Goal: Check status

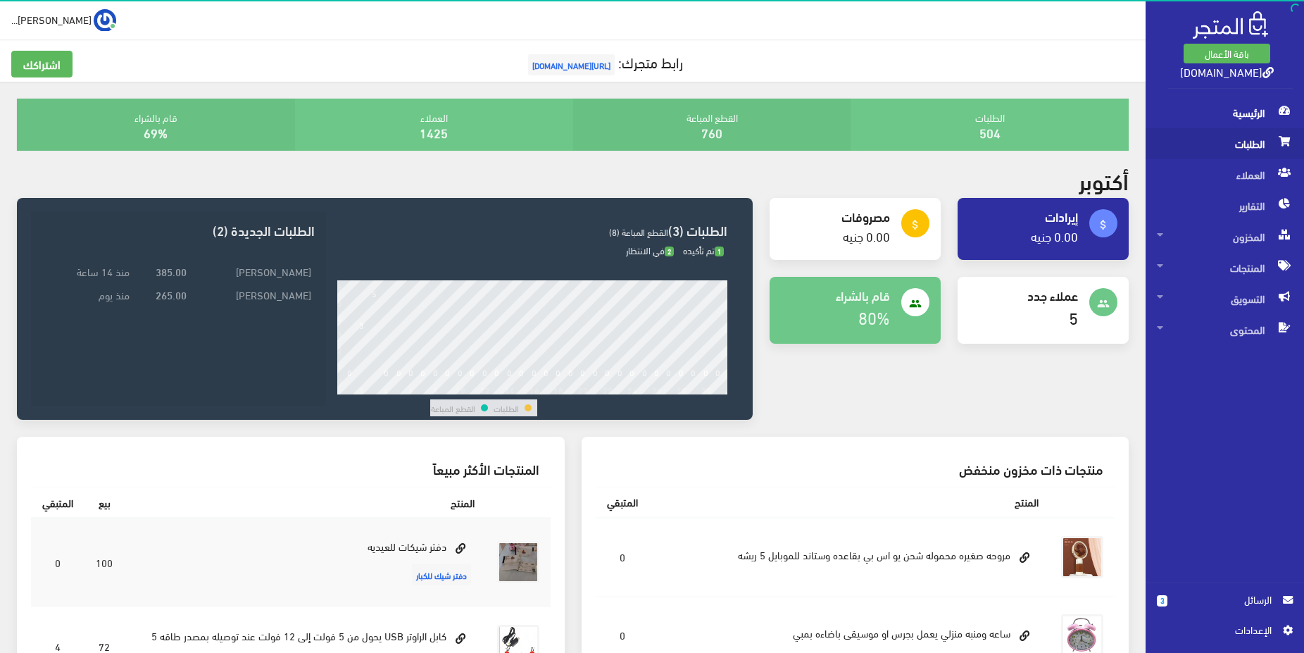
click at [1232, 151] on span "الطلبات" at bounding box center [1225, 143] width 136 height 31
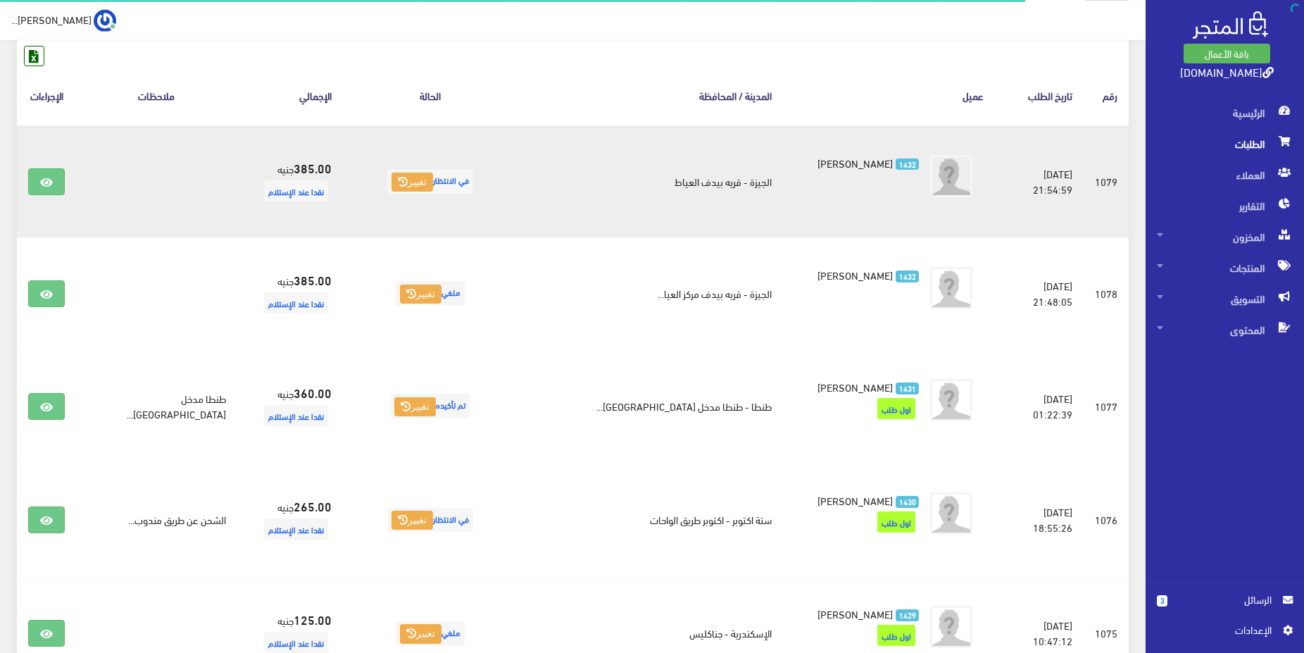
scroll to position [215, 0]
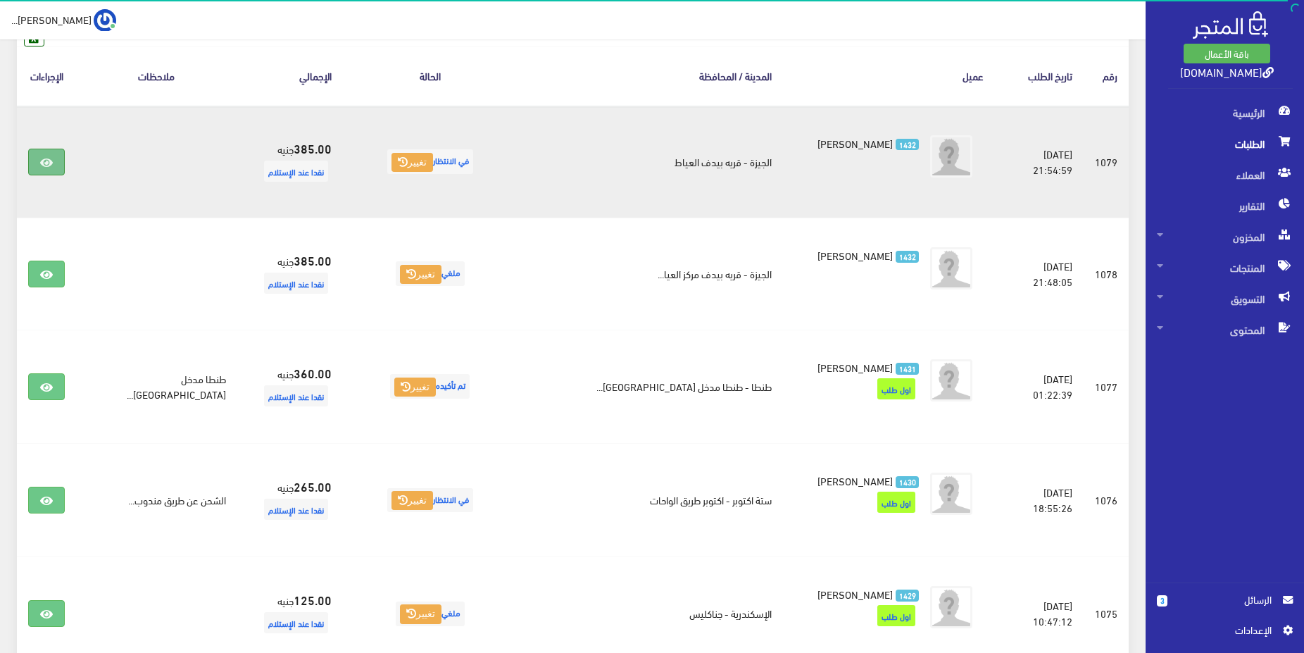
click at [59, 158] on link at bounding box center [46, 162] width 37 height 27
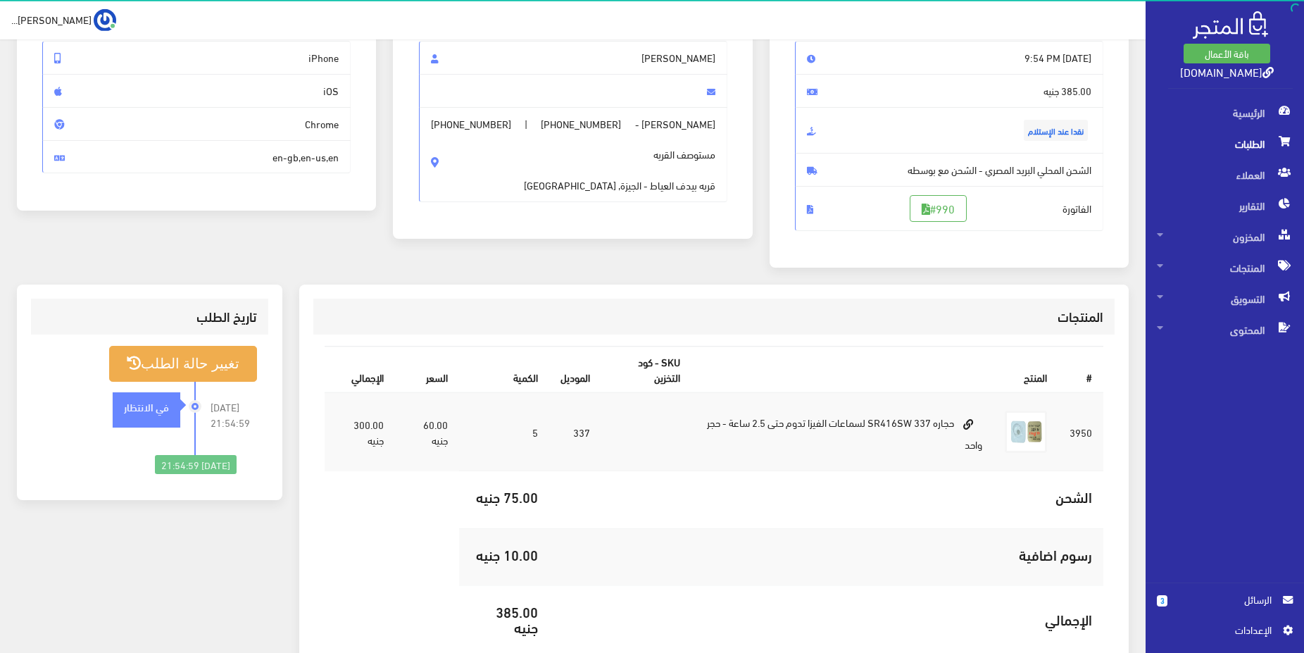
scroll to position [144, 0]
